Goal: Find specific page/section: Find specific page/section

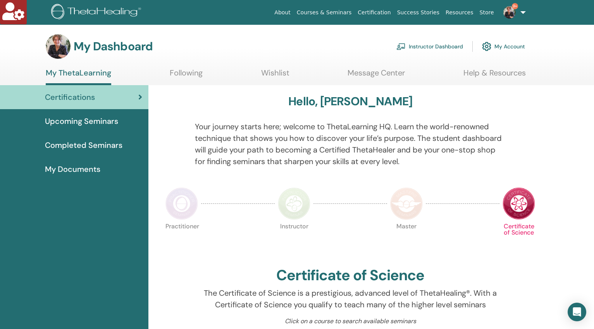
click at [430, 45] on link "Instructor Dashboard" at bounding box center [430, 46] width 67 height 17
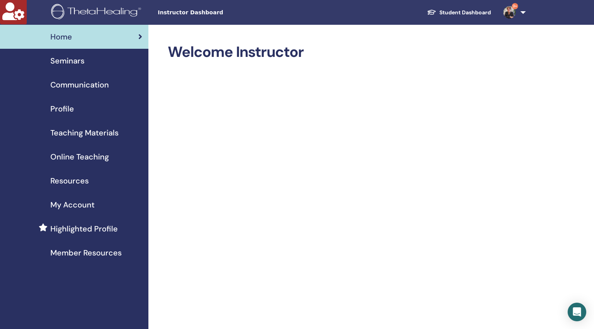
click at [105, 134] on span "Teaching Materials" at bounding box center [84, 133] width 68 height 12
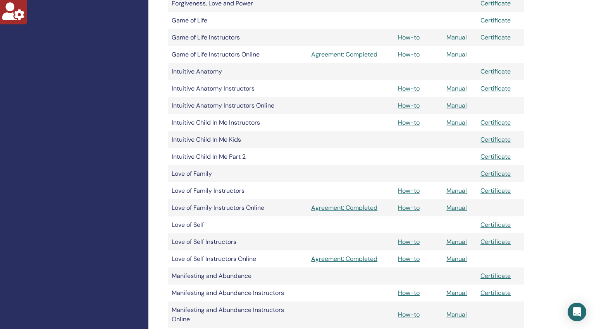
scroll to position [791, 0]
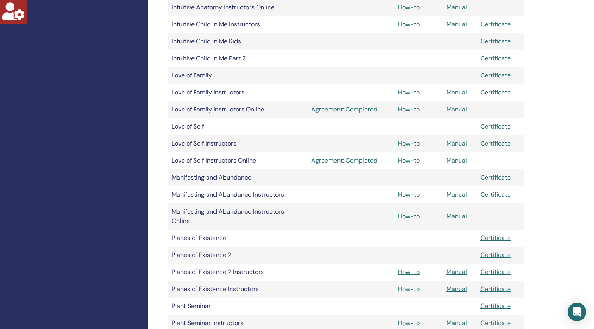
click at [410, 289] on link "How-to" at bounding box center [409, 289] width 22 height 8
